Goal: Find specific page/section: Find specific page/section

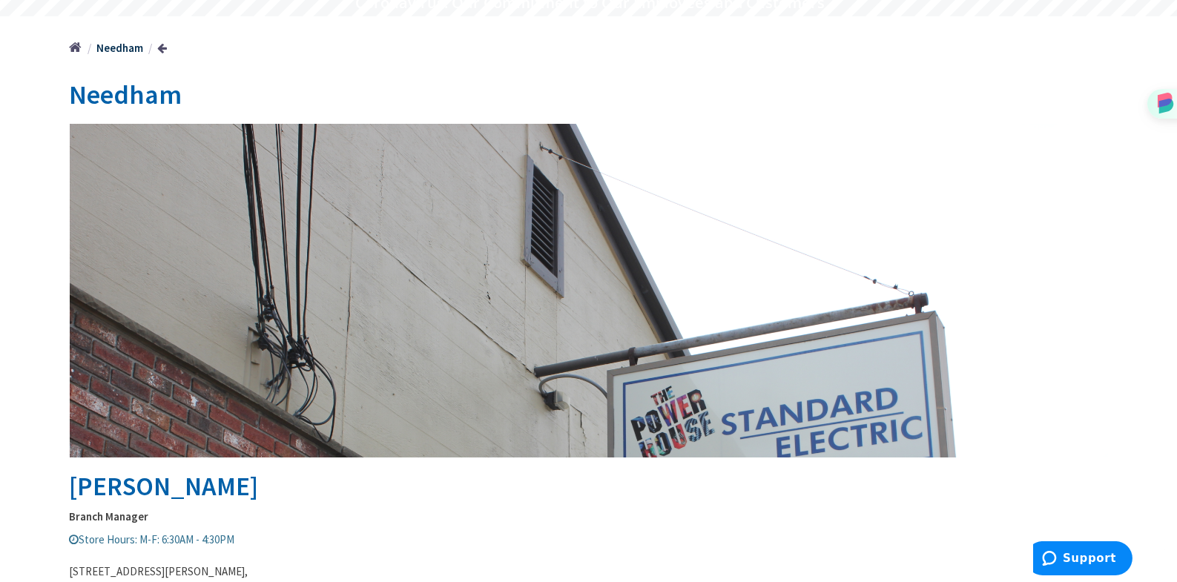
scroll to position [297, 0]
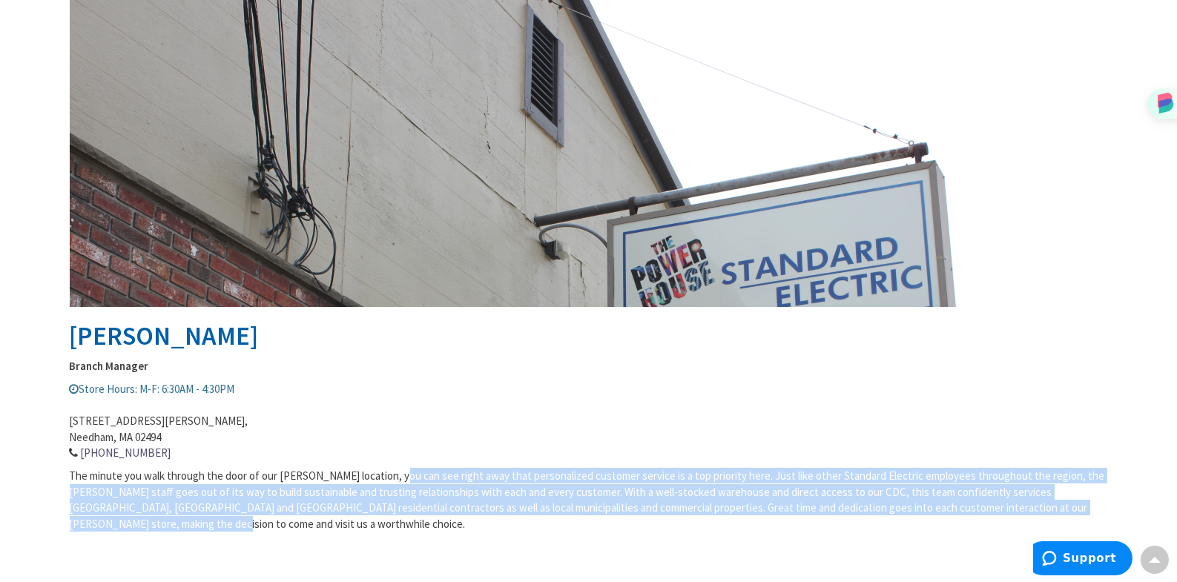
drag, startPoint x: 409, startPoint y: 477, endPoint x: 345, endPoint y: 524, distance: 80.1
click at [345, 524] on p "The minute you walk through the door of our [PERSON_NAME] location, you can see…" at bounding box center [589, 500] width 1038 height 64
drag, startPoint x: 330, startPoint y: 527, endPoint x: 366, endPoint y: 478, distance: 60.4
click at [366, 478] on p "The minute you walk through the door of our [PERSON_NAME] location, you can see…" at bounding box center [589, 500] width 1038 height 64
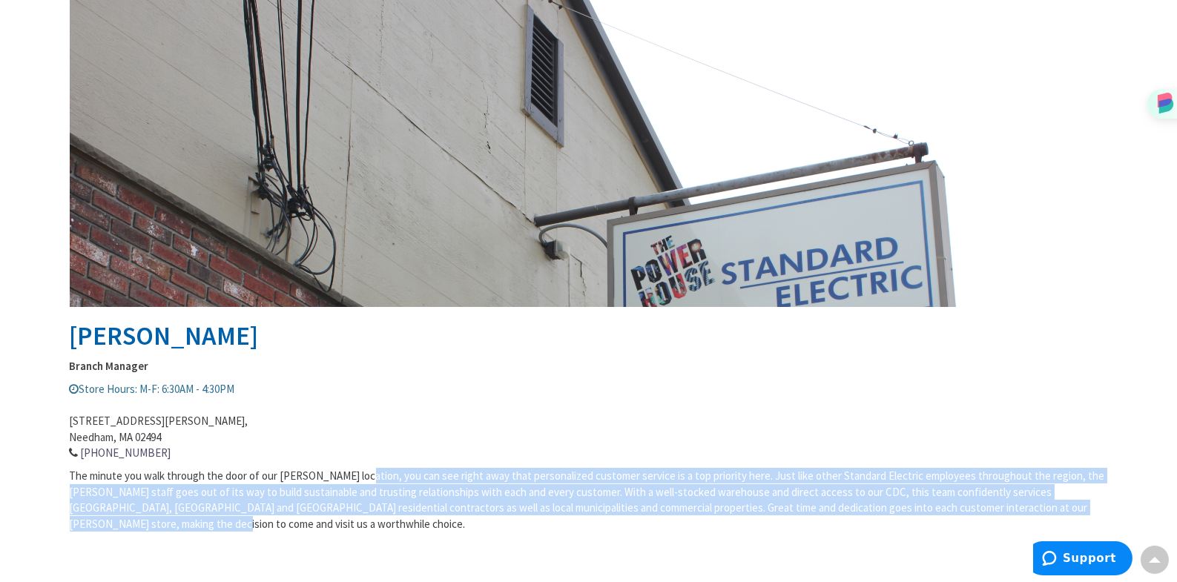
click at [386, 501] on span "The minute you walk through the door of our [PERSON_NAME] location, you can see…" at bounding box center [587, 500] width 1035 height 62
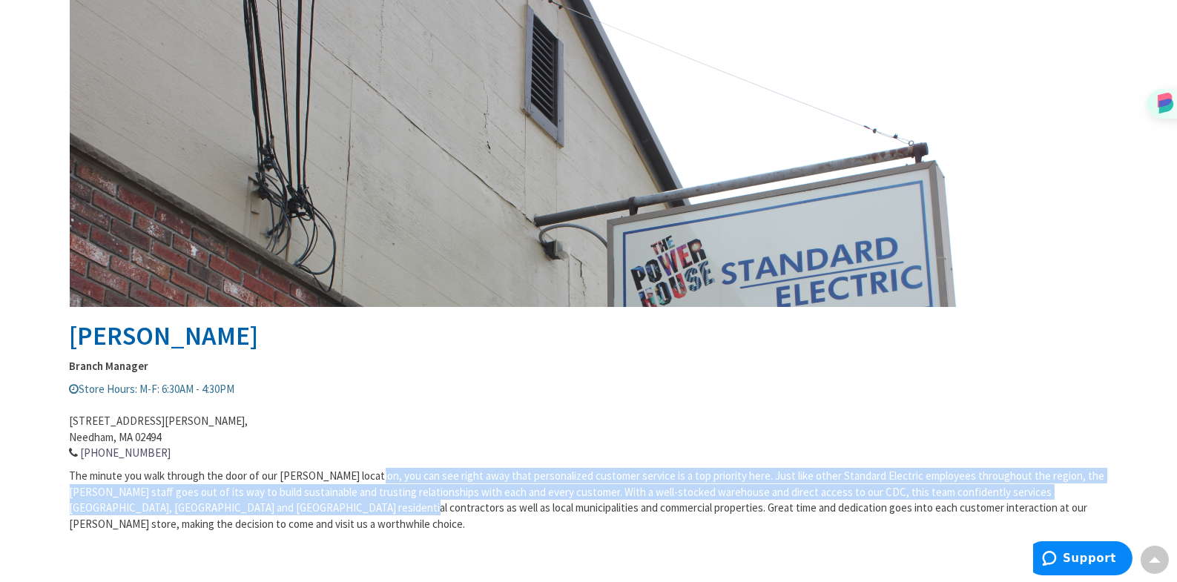
drag, startPoint x: 362, startPoint y: 513, endPoint x: 370, endPoint y: 484, distance: 30.1
click at [372, 472] on p "The minute you walk through the door of our [PERSON_NAME] location, you can see…" at bounding box center [589, 500] width 1038 height 64
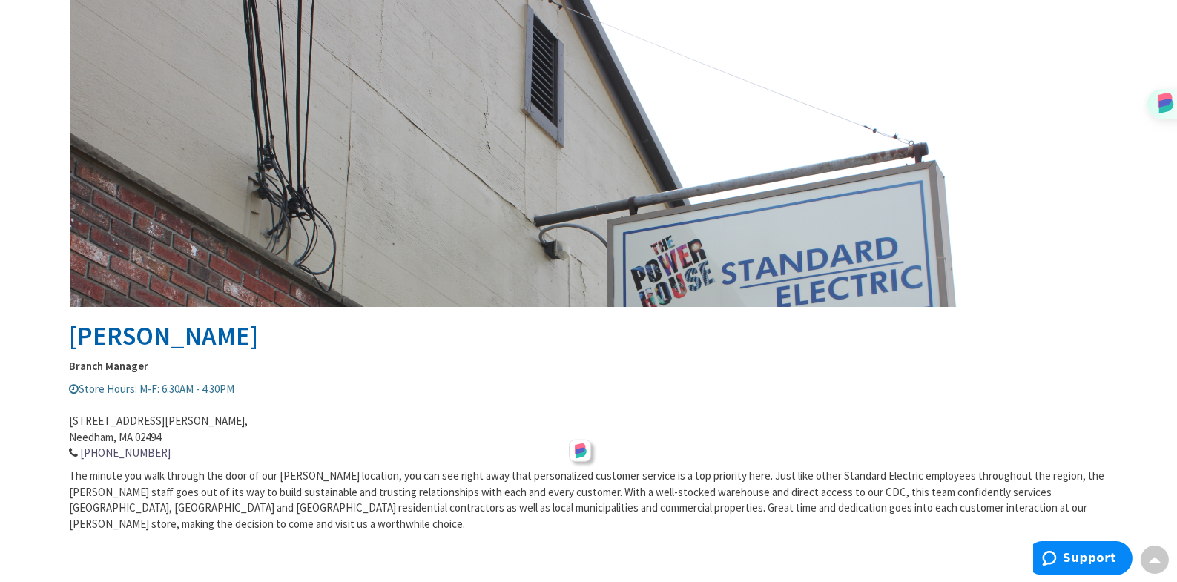
click at [379, 518] on p "The minute you walk through the door of our [PERSON_NAME] location, you can see…" at bounding box center [589, 500] width 1038 height 64
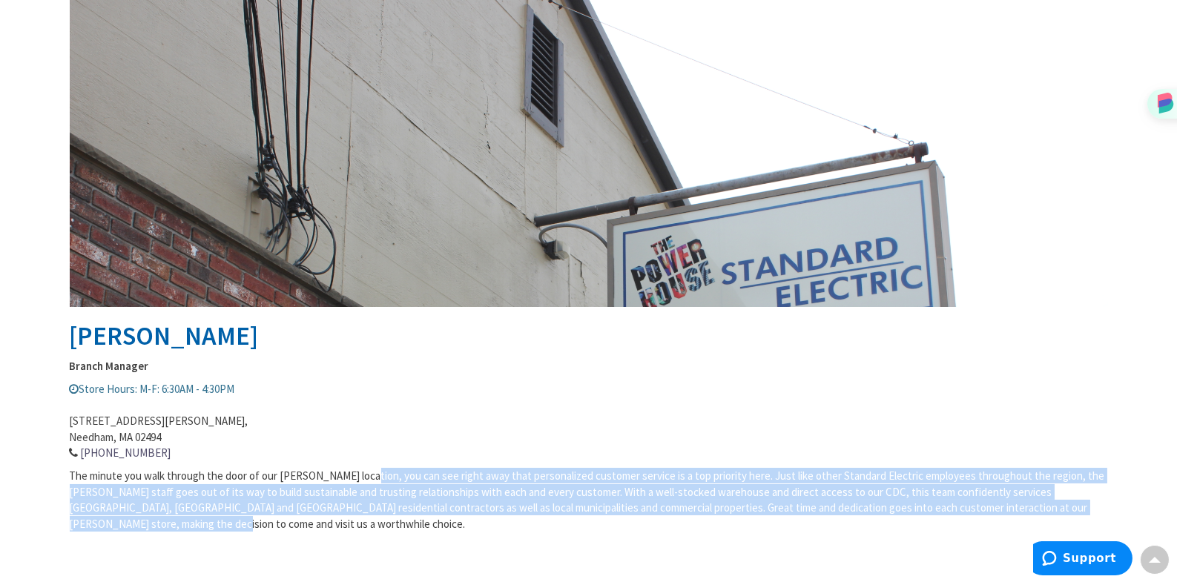
drag, startPoint x: 354, startPoint y: 524, endPoint x: 369, endPoint y: 477, distance: 49.3
click at [369, 477] on p "The minute you walk through the door of our [PERSON_NAME] location, you can see…" at bounding box center [589, 500] width 1038 height 64
click at [345, 535] on div "The minute you walk through the door of our [PERSON_NAME] location, you can see…" at bounding box center [589, 503] width 1038 height 71
drag, startPoint x: 351, startPoint y: 524, endPoint x: 370, endPoint y: 475, distance: 52.6
click at [370, 475] on p "The minute you walk through the door of our [PERSON_NAME] location, you can see…" at bounding box center [589, 500] width 1038 height 64
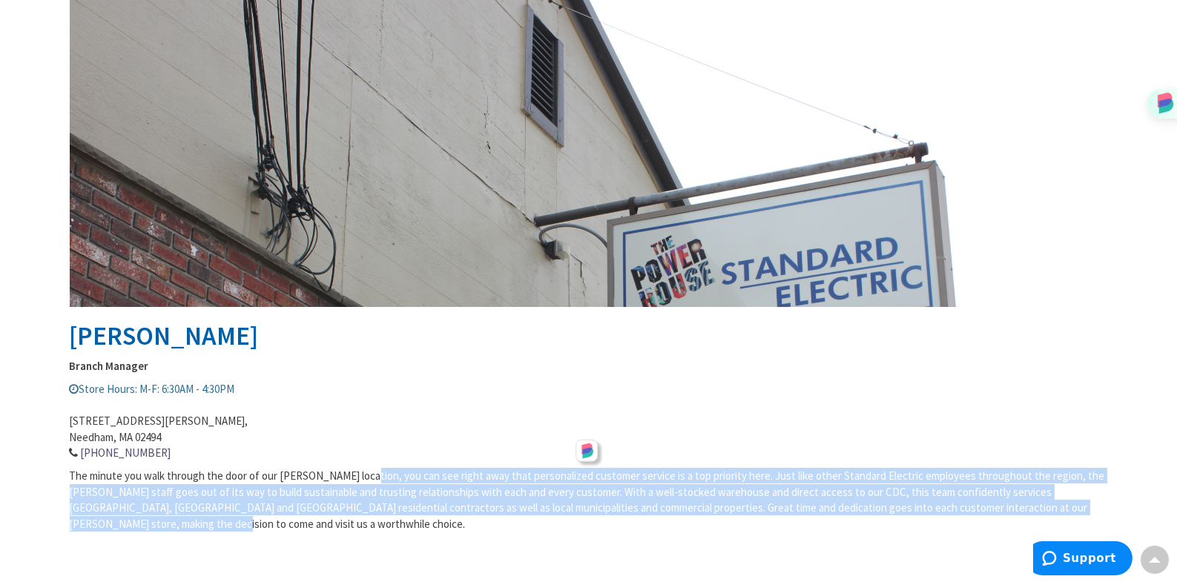
click at [369, 481] on span "The minute you walk through the door of our [PERSON_NAME] location, you can see…" at bounding box center [587, 500] width 1035 height 62
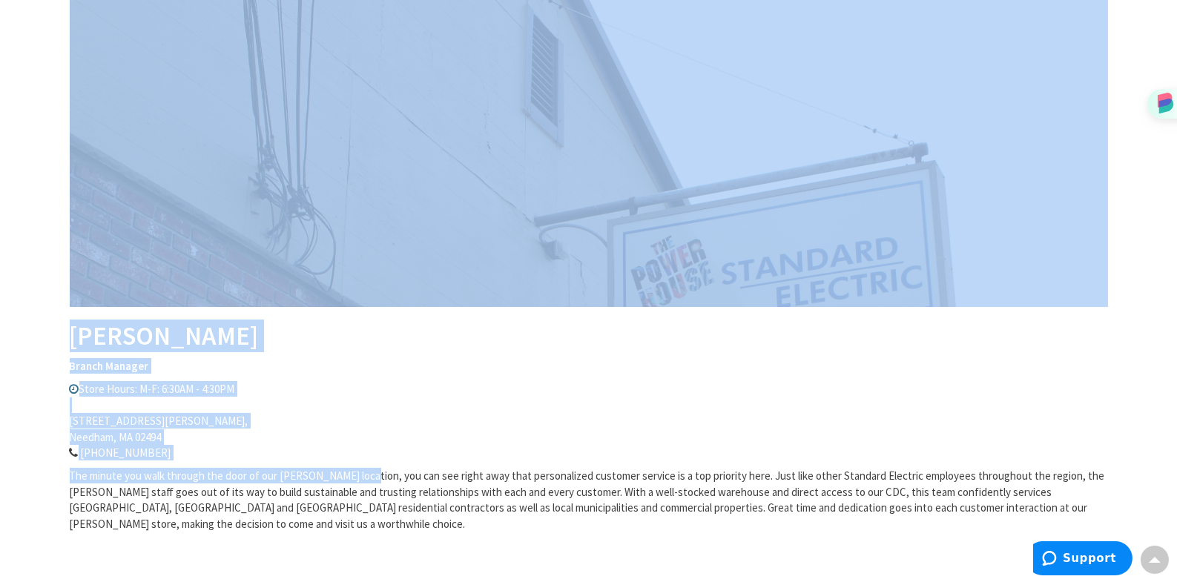
drag, startPoint x: 370, startPoint y: 475, endPoint x: 53, endPoint y: 471, distance: 317.5
click at [53, 471] on main "[PERSON_NAME] [PERSON_NAME] Branch Manager Store Hours: M-F: 6:30AM - 4:30PM [S…" at bounding box center [589, 252] width 1113 height 669
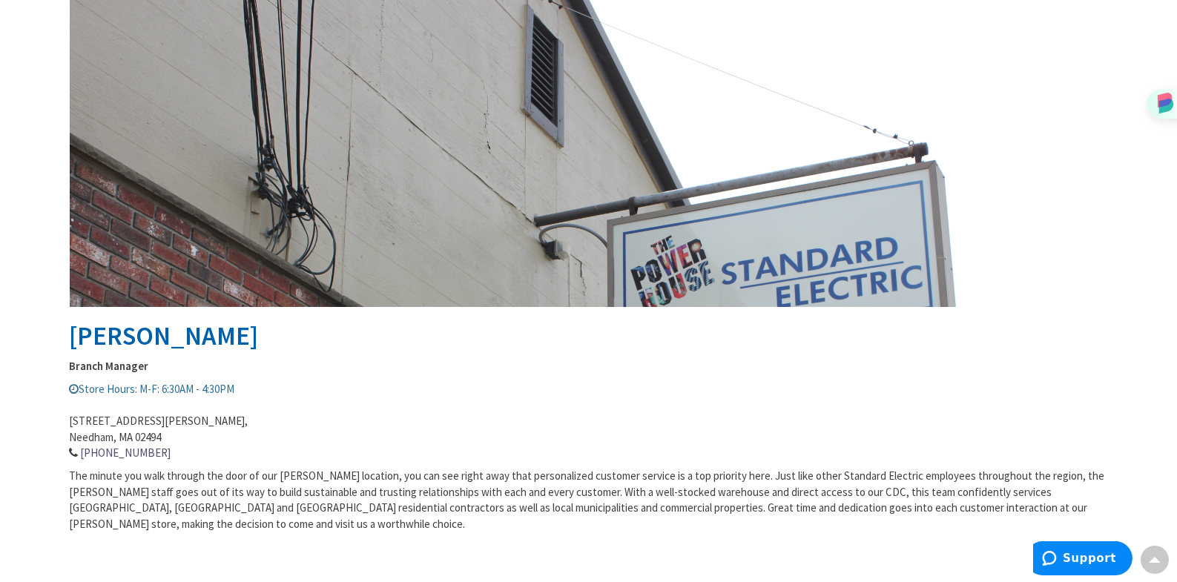
click at [67, 475] on main "[PERSON_NAME] [PERSON_NAME] Branch Manager Store Hours: M-F: 6:30AM - 4:30PM [S…" at bounding box center [589, 252] width 1113 height 669
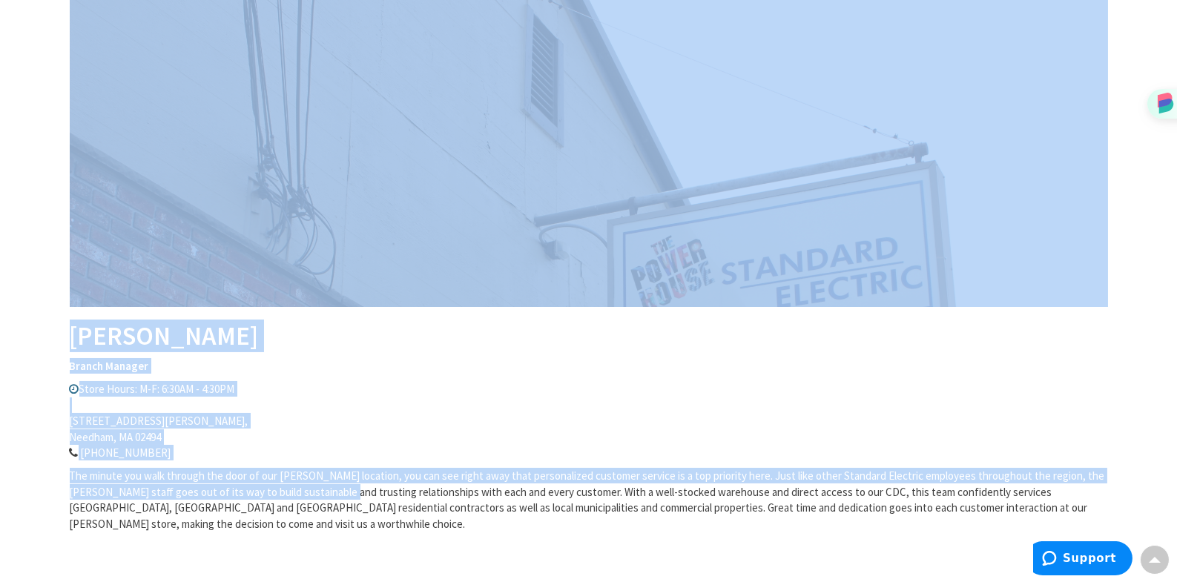
drag, startPoint x: 65, startPoint y: 475, endPoint x: 375, endPoint y: 487, distance: 310.2
click at [375, 487] on main "[PERSON_NAME] [PERSON_NAME] Branch Manager Store Hours: M-F: 6:30AM - 4:30PM [S…" at bounding box center [589, 252] width 1113 height 669
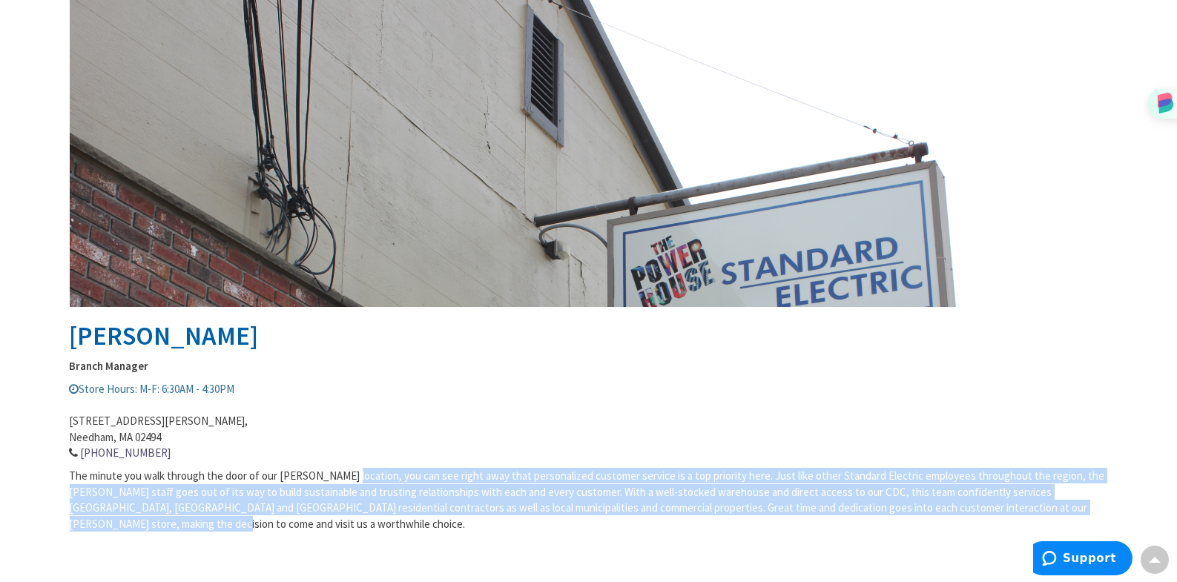
drag, startPoint x: 320, startPoint y: 524, endPoint x: 352, endPoint y: 478, distance: 55.4
click at [352, 478] on p "The minute you walk through the door of our [PERSON_NAME] location, you can see…" at bounding box center [589, 500] width 1038 height 64
click at [424, 507] on span "The minute you walk through the door of our [PERSON_NAME] location, you can see…" at bounding box center [587, 500] width 1035 height 62
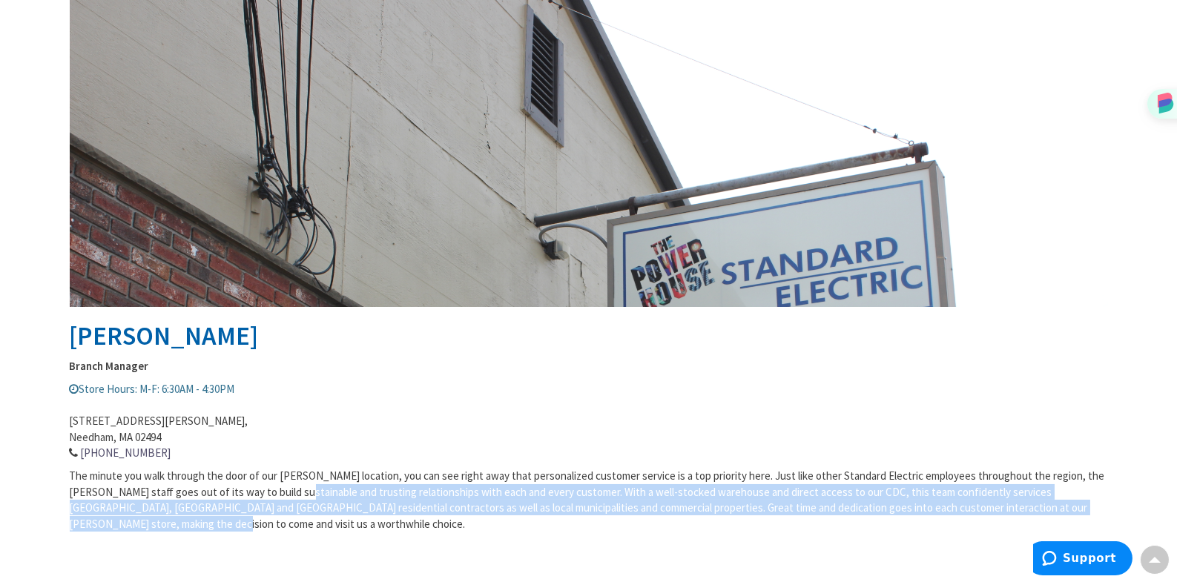
drag, startPoint x: 332, startPoint y: 494, endPoint x: 378, endPoint y: 512, distance: 50.0
click at [378, 515] on p "The minute you walk through the door of our [PERSON_NAME] location, you can see…" at bounding box center [589, 500] width 1038 height 64
drag, startPoint x: 378, startPoint y: 512, endPoint x: 352, endPoint y: 515, distance: 26.2
click at [378, 512] on span "The minute you walk through the door of our [PERSON_NAME] location, you can see…" at bounding box center [587, 500] width 1035 height 62
click at [283, 515] on p "The minute you walk through the door of our [PERSON_NAME] location, you can see…" at bounding box center [589, 500] width 1038 height 64
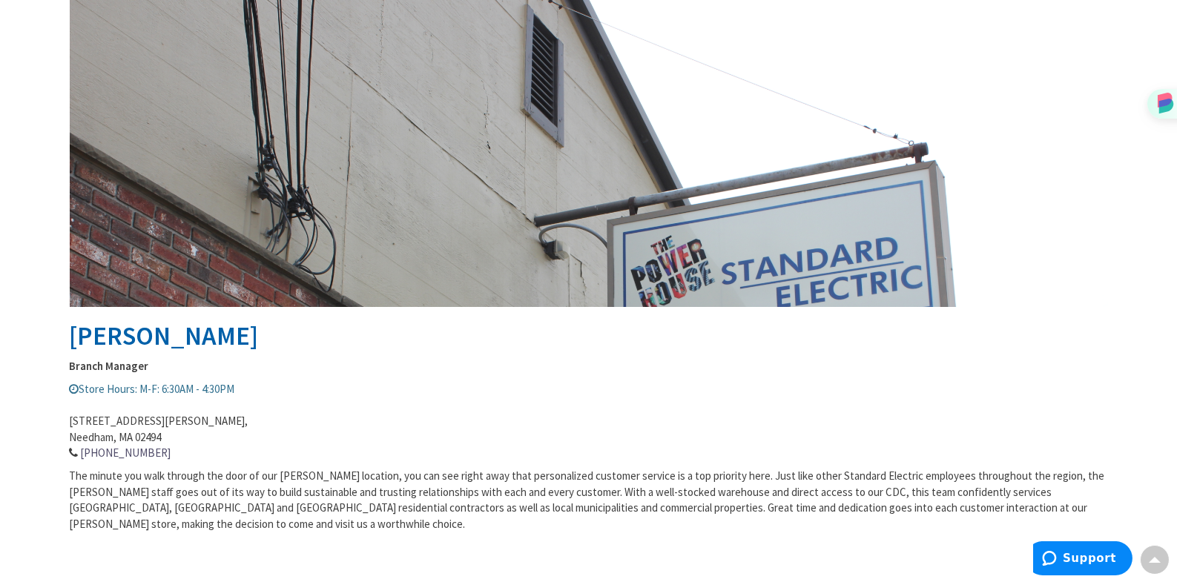
click at [327, 475] on span "The minute you walk through the door of our [PERSON_NAME] location, you can see…" at bounding box center [587, 500] width 1035 height 62
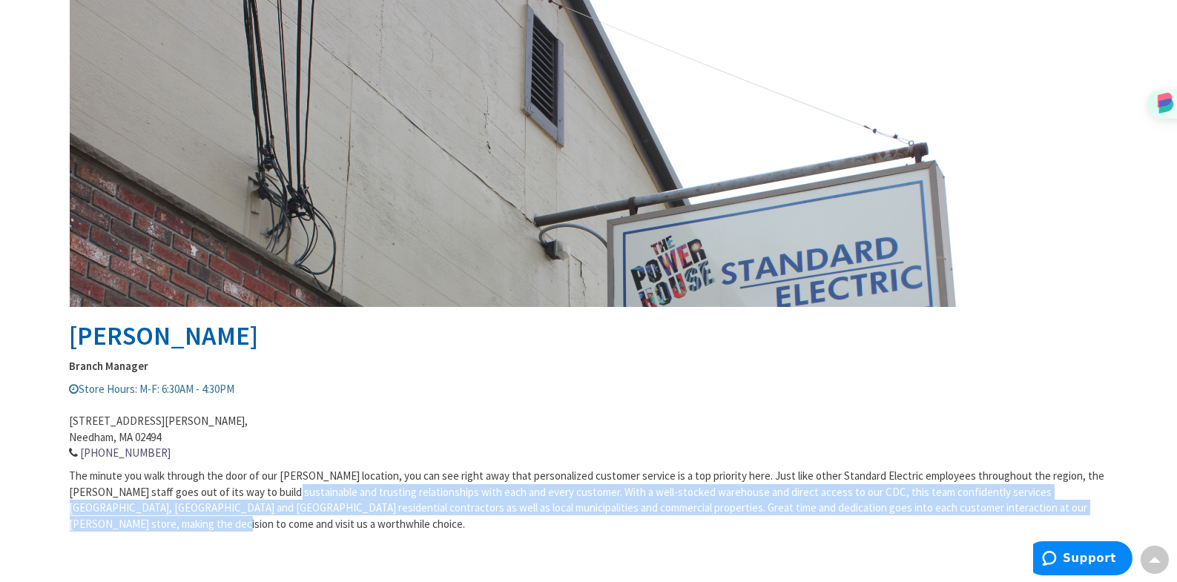
drag, startPoint x: 317, startPoint y: 493, endPoint x: 339, endPoint y: 521, distance: 35.3
click at [339, 521] on p "The minute you walk through the door of our [PERSON_NAME] location, you can see…" at bounding box center [589, 500] width 1038 height 64
drag, startPoint x: 320, startPoint y: 523, endPoint x: 320, endPoint y: 490, distance: 33.4
click at [320, 490] on p "The minute you walk through the door of our [PERSON_NAME] location, you can see…" at bounding box center [589, 500] width 1038 height 64
